Goal: Task Accomplishment & Management: Manage account settings

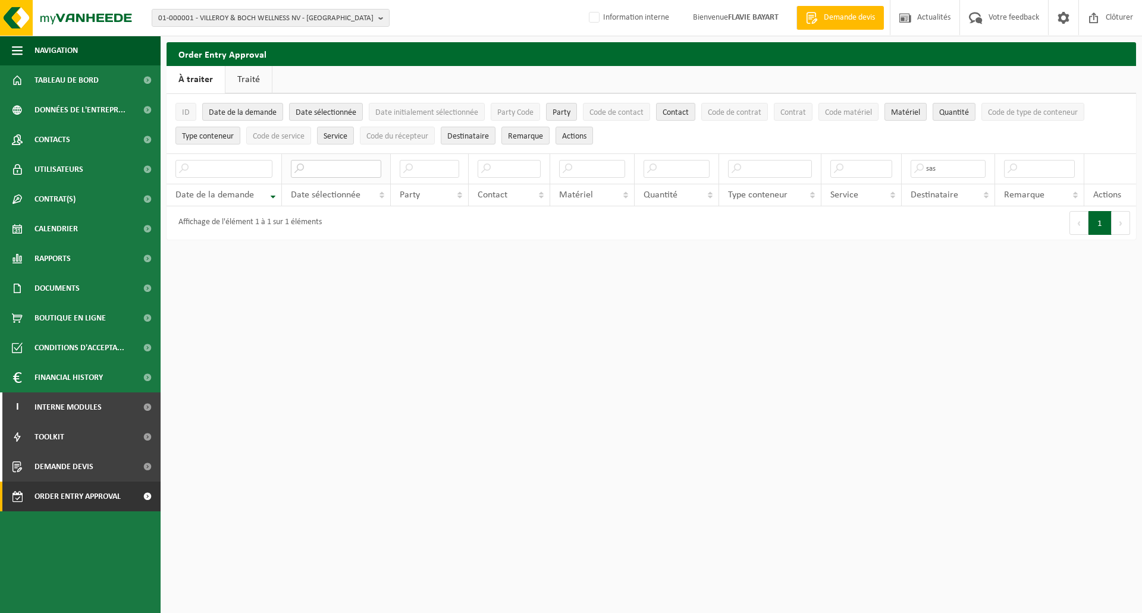
drag, startPoint x: 0, startPoint y: 0, endPoint x: 343, endPoint y: 168, distance: 382.3
click at [341, 172] on input "text" at bounding box center [336, 169] width 90 height 18
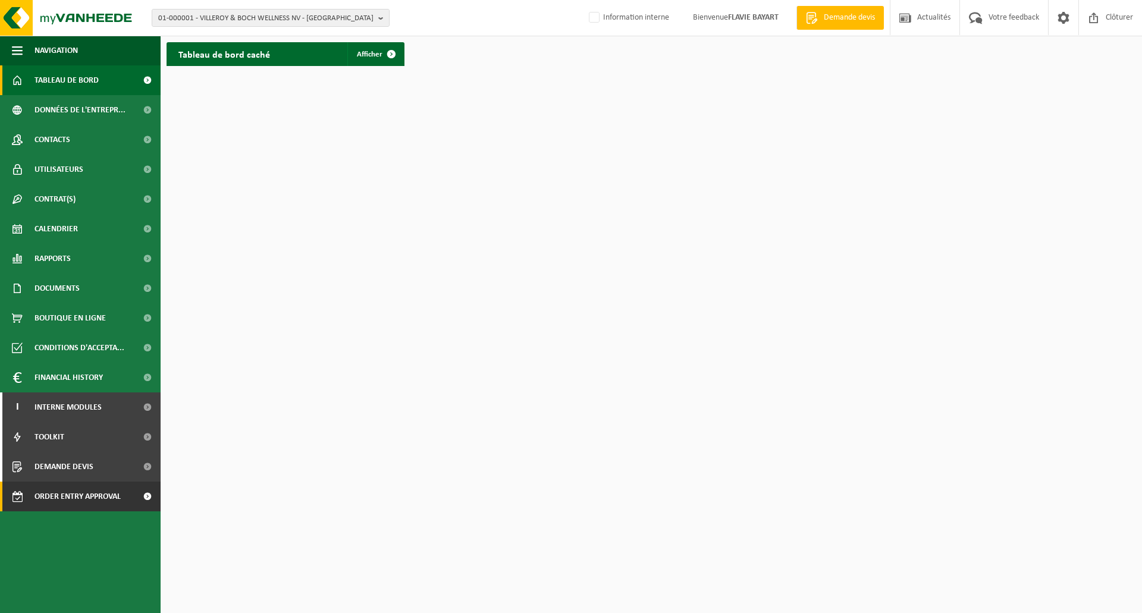
click at [85, 500] on span "Order entry approval" at bounding box center [78, 497] width 86 height 30
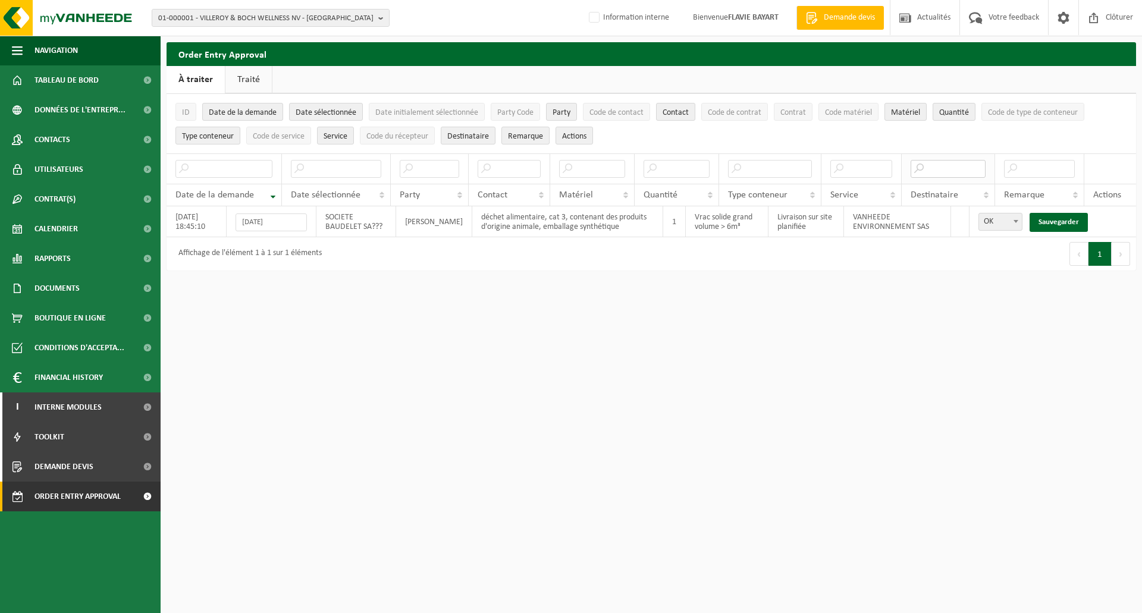
click at [942, 170] on input "text" at bounding box center [949, 169] width 76 height 18
type input "sas"
click at [1057, 216] on link "Sauvegarder" at bounding box center [1059, 222] width 58 height 19
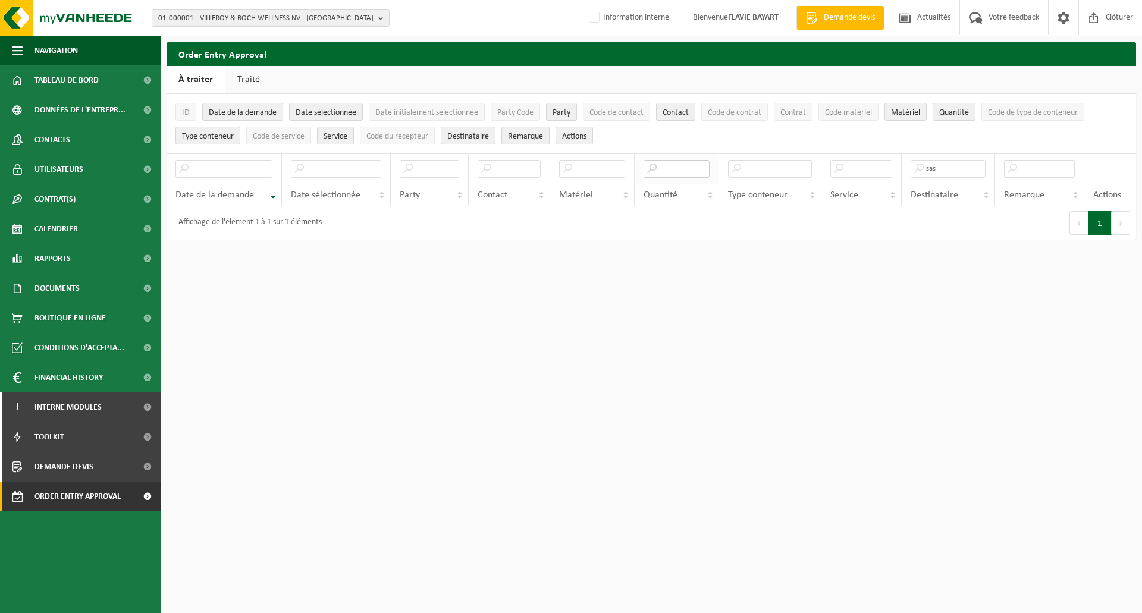
click at [690, 171] on input "text" at bounding box center [677, 169] width 66 height 18
